Goal: Task Accomplishment & Management: Manage account settings

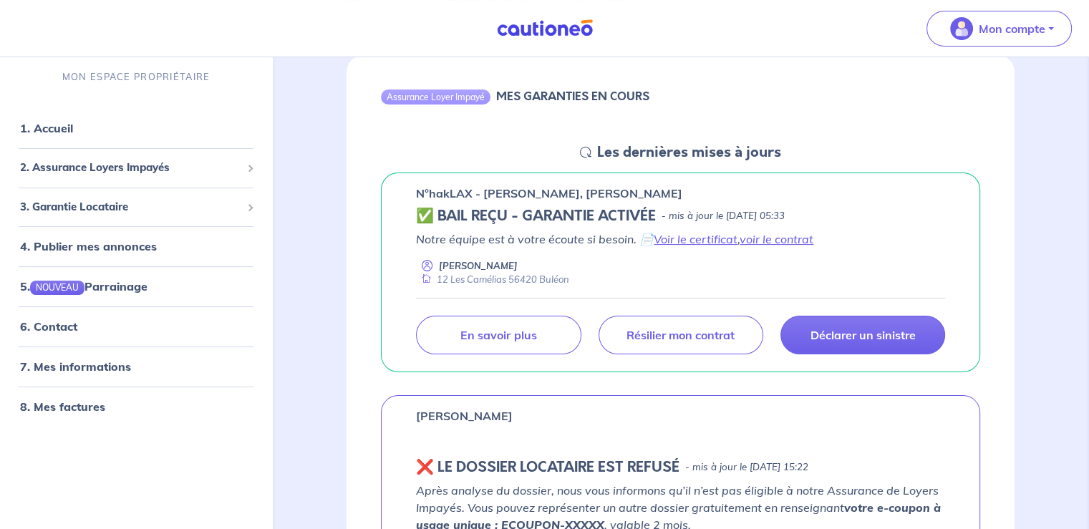
scroll to position [143, 0]
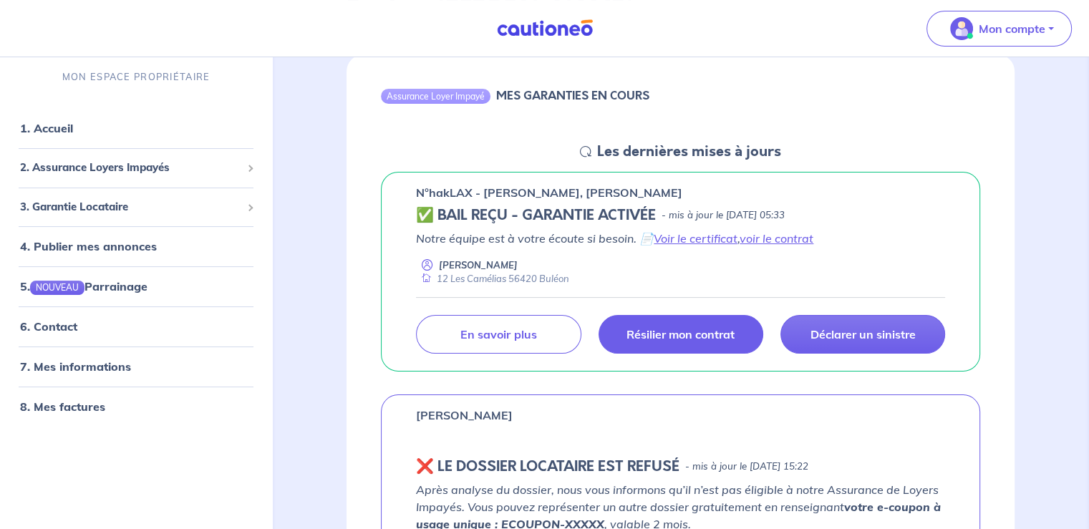
click at [647, 332] on p "Résilier mon contrat" at bounding box center [681, 334] width 108 height 14
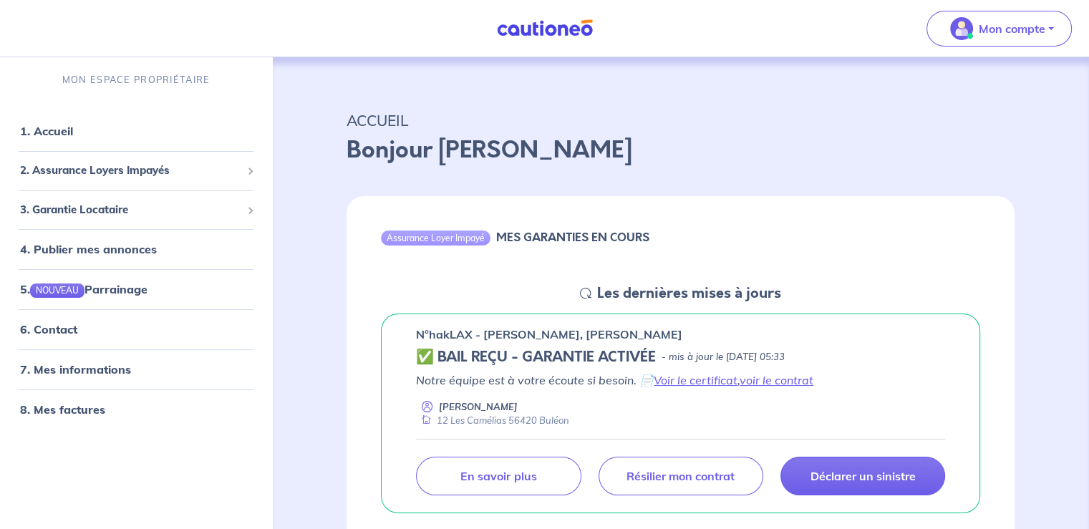
scroll to position [0, 0]
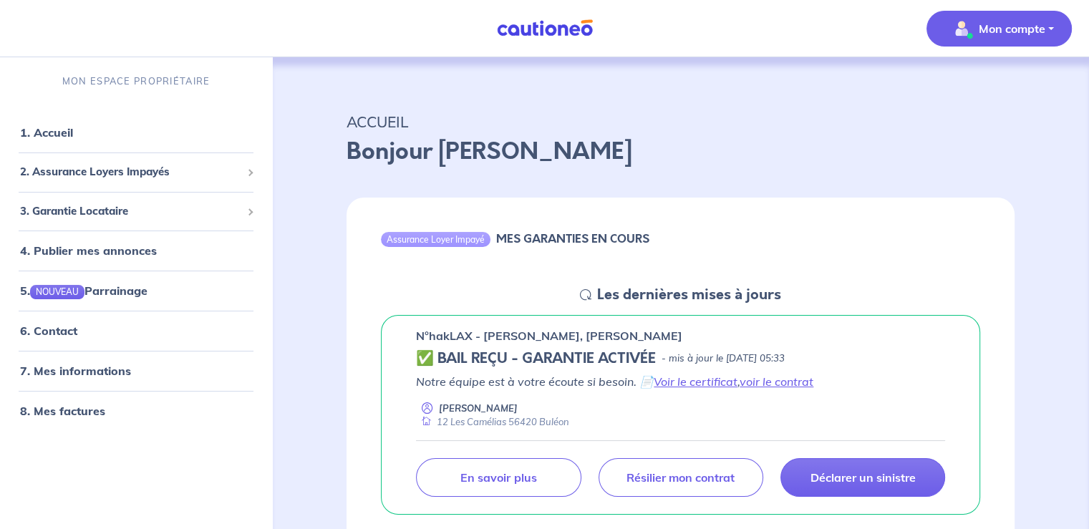
click at [1051, 21] on button "Mon compte" at bounding box center [999, 29] width 145 height 36
drag, startPoint x: 1005, startPoint y: 94, endPoint x: 993, endPoint y: 89, distance: 12.5
click at [1003, 93] on link "Mes informations" at bounding box center [985, 88] width 115 height 23
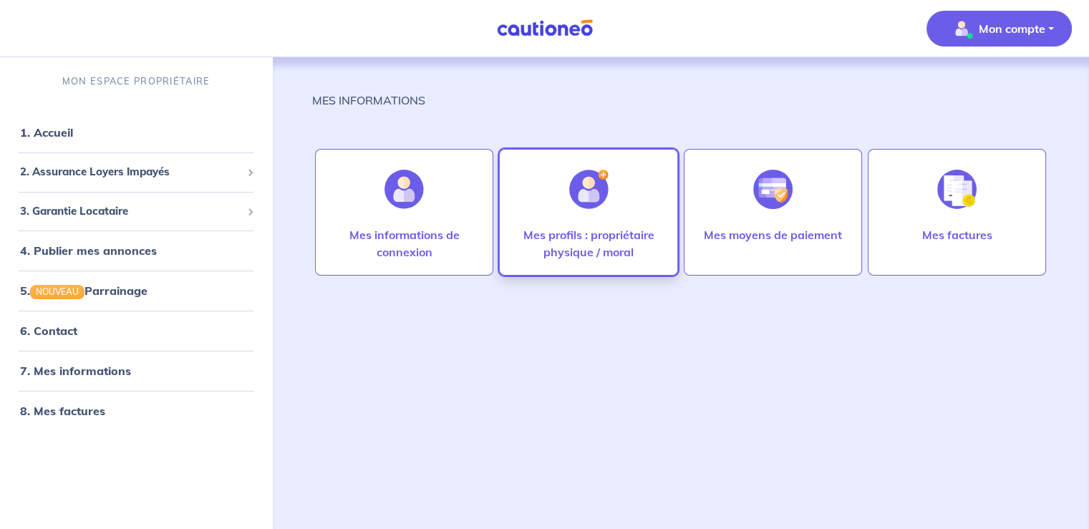
click at [599, 225] on div at bounding box center [589, 190] width 62 height 74
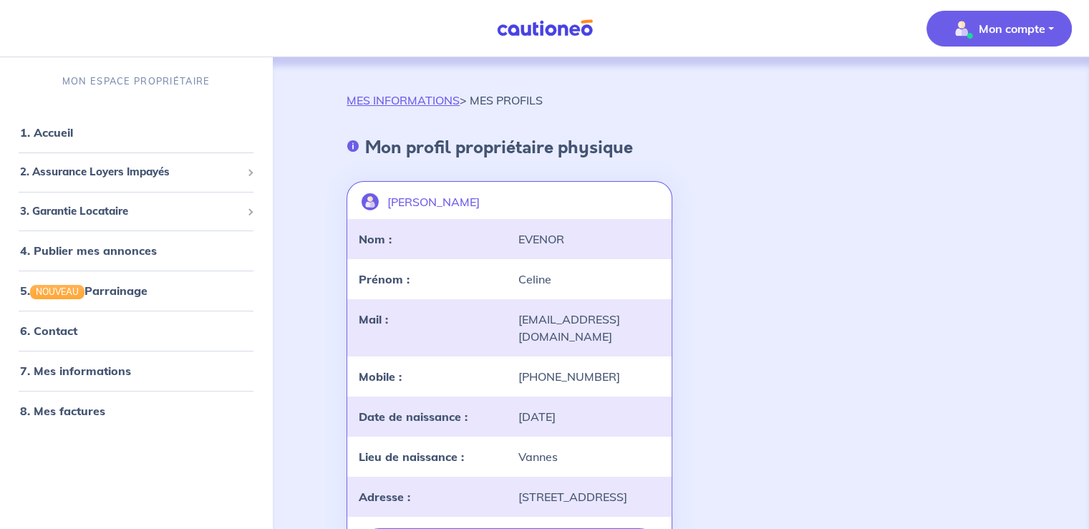
click at [1046, 25] on button "Mon compte" at bounding box center [999, 29] width 145 height 36
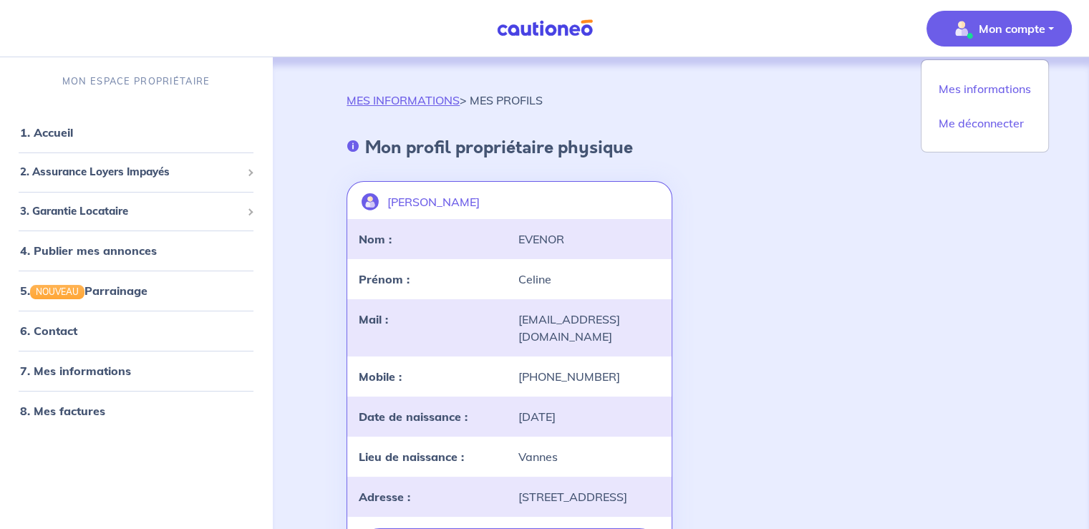
click at [806, 109] on div "MES INFORMATIONS > MES PROFILS" at bounding box center [681, 106] width 668 height 29
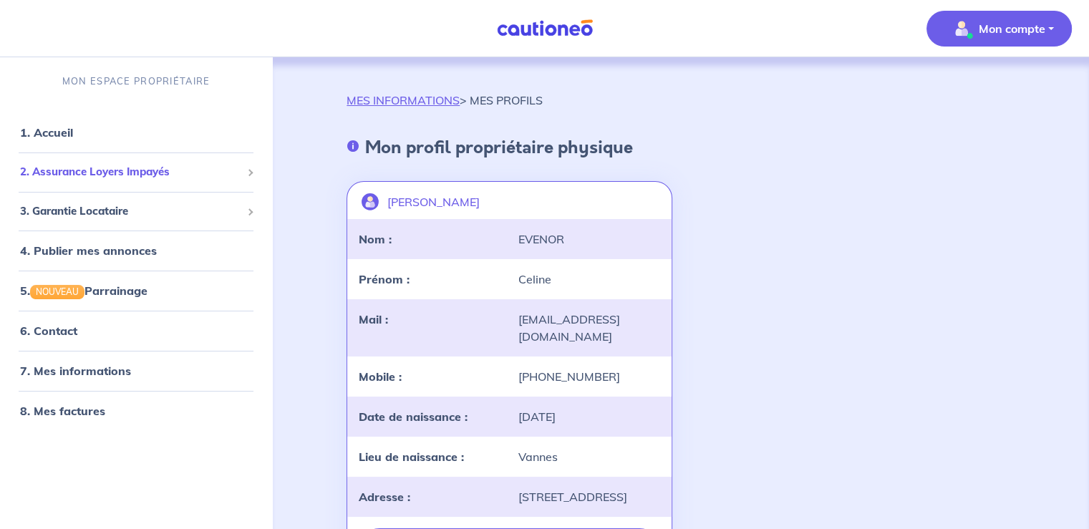
click at [145, 170] on span "2. Assurance Loyers Impayés" at bounding box center [130, 172] width 221 height 16
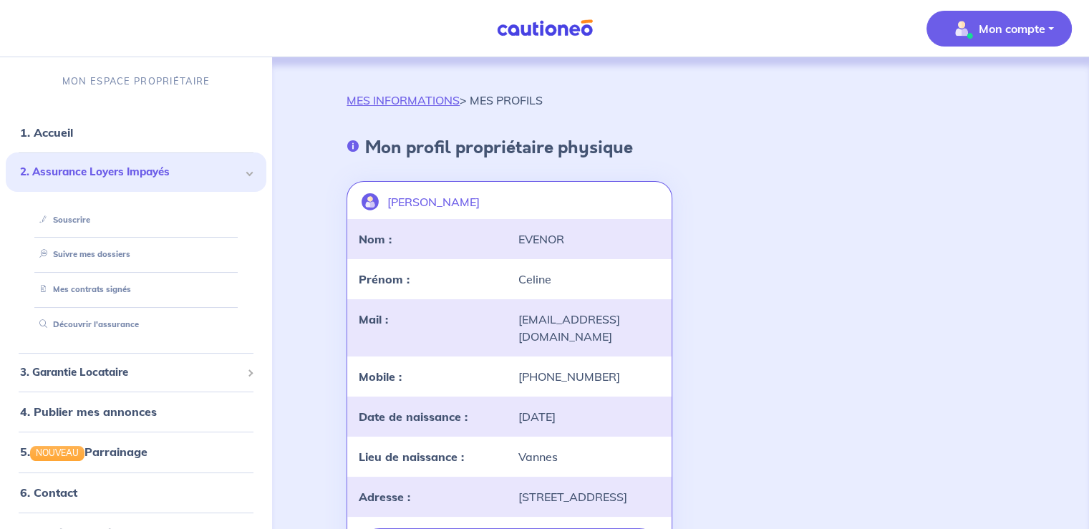
click at [111, 175] on span "2. Assurance Loyers Impayés" at bounding box center [130, 172] width 221 height 16
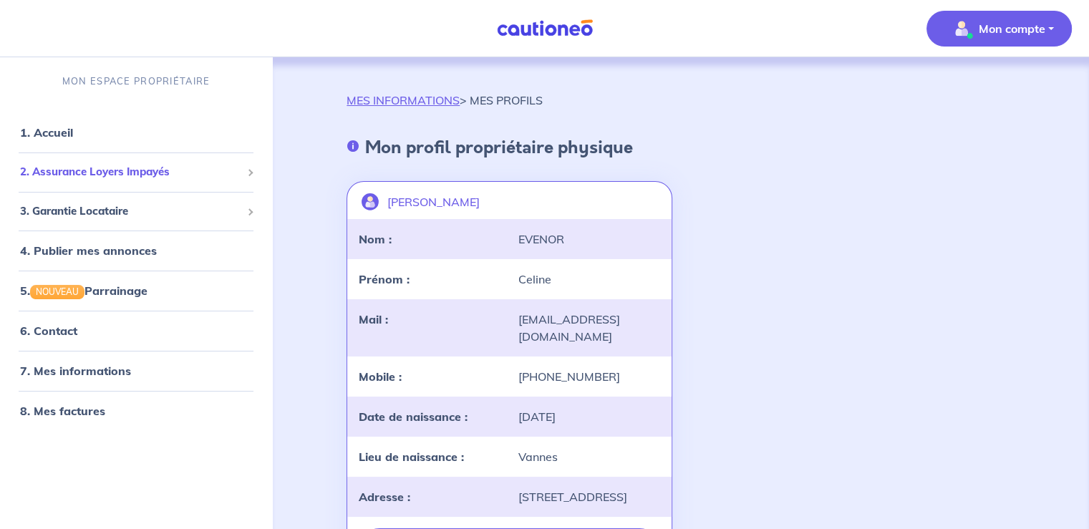
click at [117, 171] on span "2. Assurance Loyers Impayés" at bounding box center [130, 172] width 221 height 16
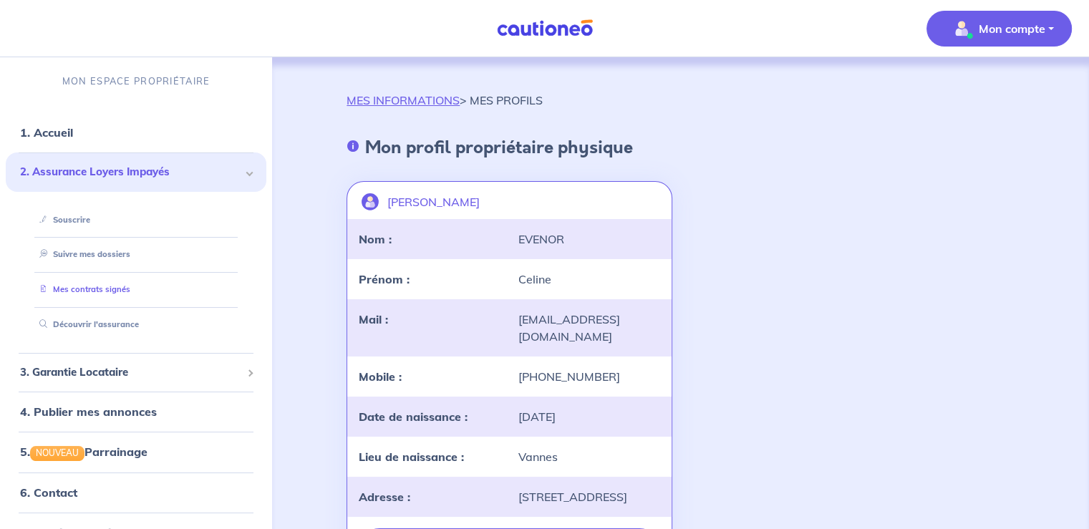
click at [95, 286] on link "Mes contrats signés" at bounding box center [82, 289] width 97 height 10
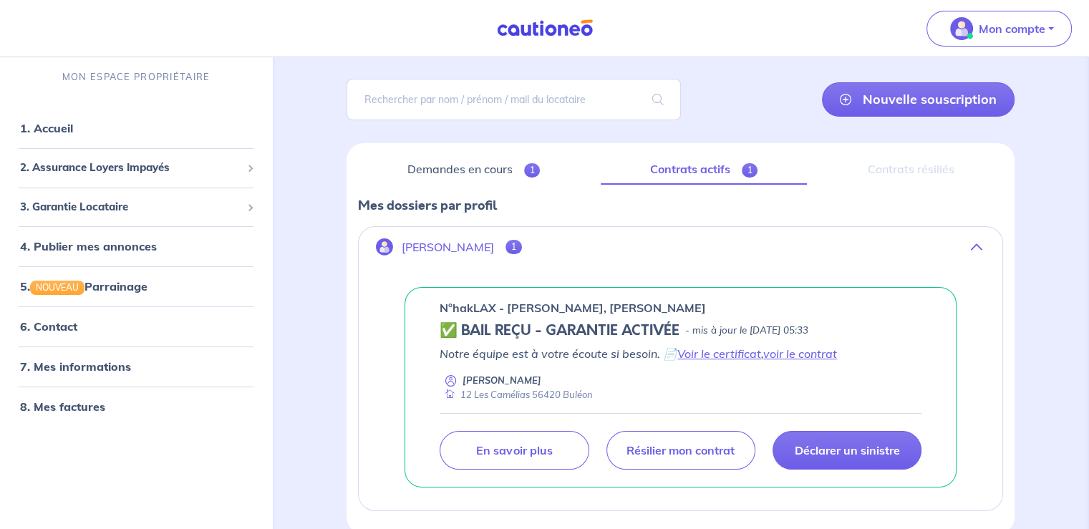
scroll to position [160, 0]
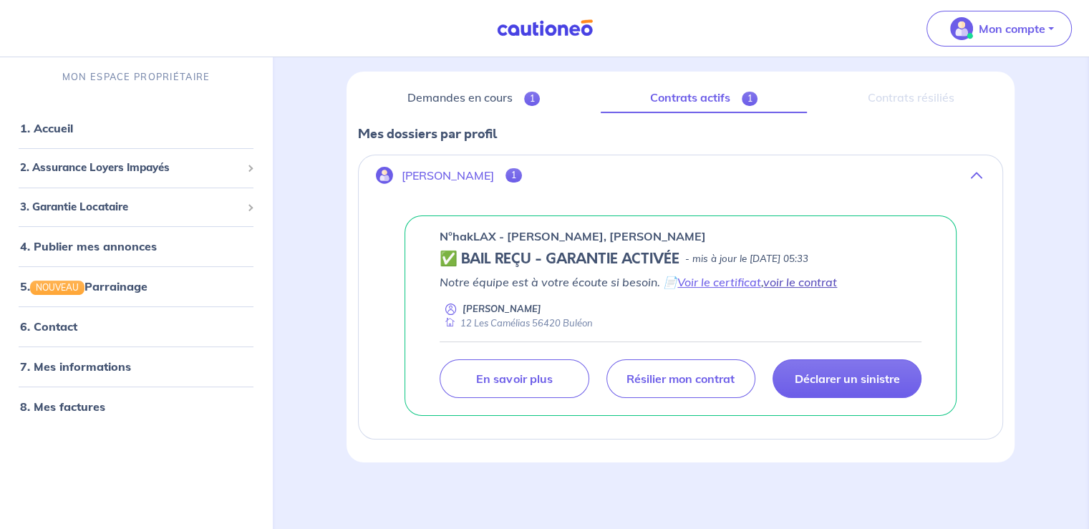
click at [802, 276] on link "voir le contrat" at bounding box center [801, 282] width 74 height 14
click at [458, 100] on link "Demandes en cours 1" at bounding box center [473, 98] width 231 height 30
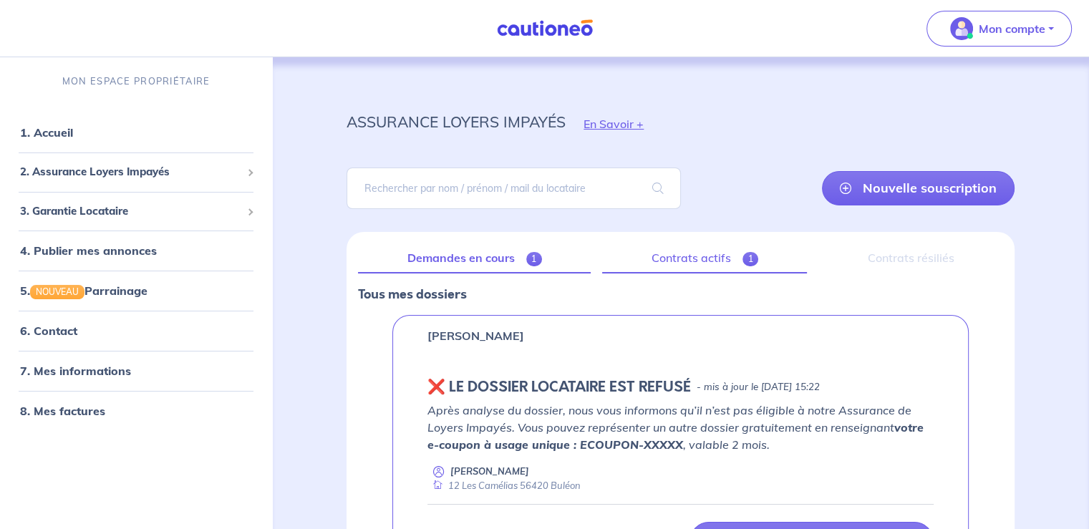
click at [706, 256] on link "Contrats actifs 1" at bounding box center [704, 259] width 205 height 30
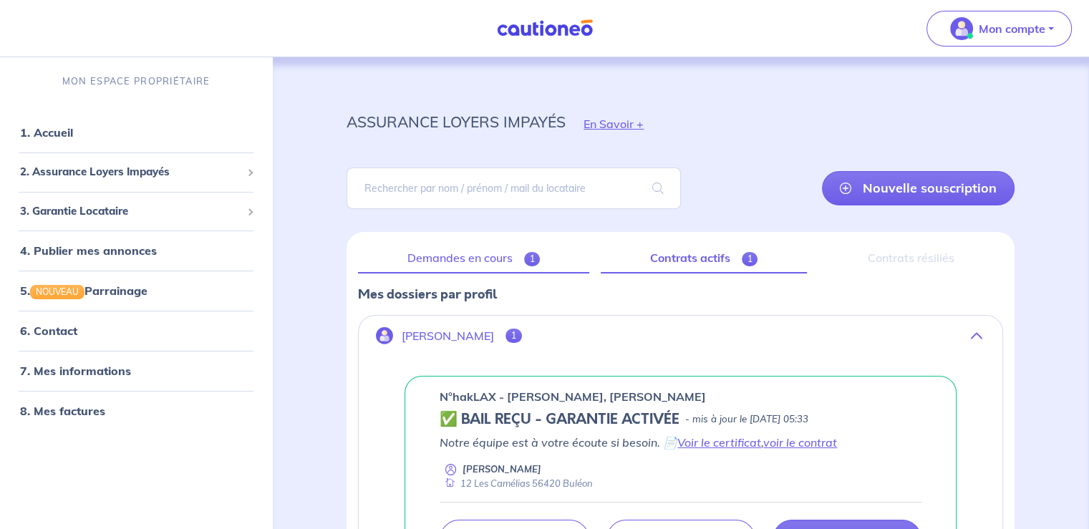
click at [478, 256] on link "Demandes en cours 1" at bounding box center [473, 259] width 231 height 30
